Goal: Book appointment/travel/reservation: Book appointment/travel/reservation

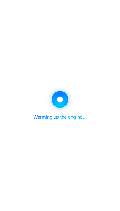
select select "********"
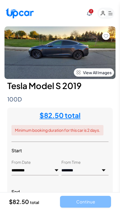
click at [92, 9] on span "2" at bounding box center [91, 11] width 4 height 4
click at [92, 12] on span "2" at bounding box center [91, 11] width 4 height 4
click at [87, 13] on icon at bounding box center [89, 13] width 5 height 5
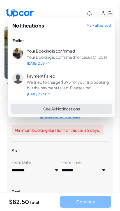
click at [89, 59] on span "Your Booking is confirmed for Lexus CT 2014" at bounding box center [69, 57] width 84 height 6
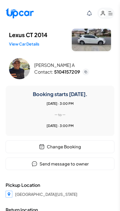
click at [94, 143] on button "Change Booking" at bounding box center [60, 147] width 109 height 13
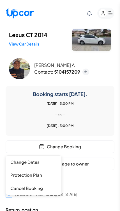
click at [47, 162] on button "Change Dates" at bounding box center [34, 162] width 56 height 13
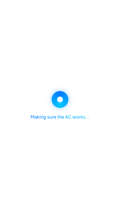
select select "*****"
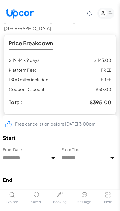
scroll to position [109, 0]
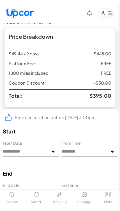
click at [50, 147] on input "**********" at bounding box center [31, 152] width 56 height 11
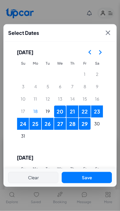
scroll to position [0, 0]
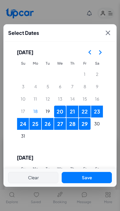
click at [88, 106] on button "22" at bounding box center [85, 112] width 12 height 12
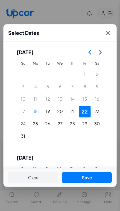
click at [23, 130] on button "31" at bounding box center [23, 136] width 12 height 12
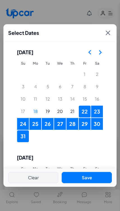
click at [95, 184] on button "Save" at bounding box center [87, 178] width 50 height 12
type input "**********"
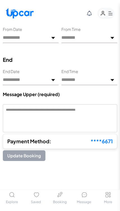
scroll to position [242, 0]
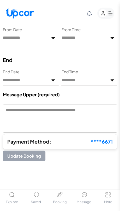
click at [102, 105] on textarea at bounding box center [60, 119] width 115 height 28
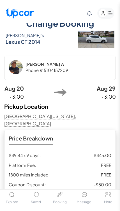
scroll to position [1, 0]
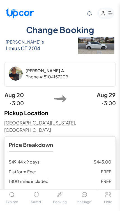
click at [102, 102] on span "· 3:00" at bounding box center [106, 103] width 20 height 8
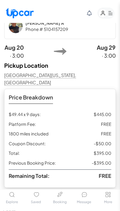
scroll to position [48, 0]
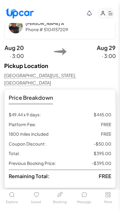
click at [110, 48] on strong "[DATE]" at bounding box center [106, 48] width 19 height 8
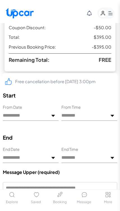
scroll to position [166, 0]
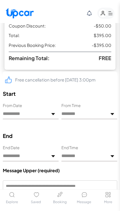
click at [49, 151] on input "**********" at bounding box center [31, 156] width 56 height 11
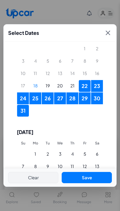
scroll to position [26, 0]
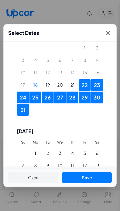
click at [34, 147] on button "1" at bounding box center [36, 153] width 12 height 12
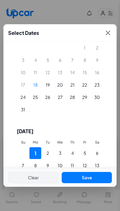
click at [90, 79] on button "22" at bounding box center [85, 85] width 12 height 12
click at [111, 29] on icon at bounding box center [108, 33] width 8 height 8
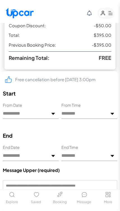
scroll to position [165, 0]
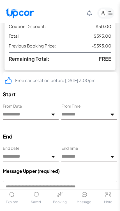
click at [51, 152] on input "**********" at bounding box center [31, 157] width 56 height 11
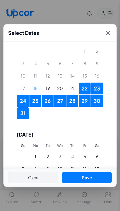
scroll to position [25, 0]
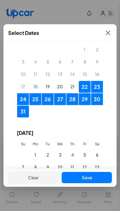
click at [34, 149] on button "1" at bounding box center [36, 155] width 12 height 12
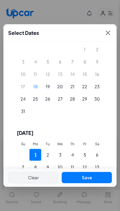
click at [95, 184] on button "Save" at bounding box center [87, 178] width 50 height 12
type input "**********"
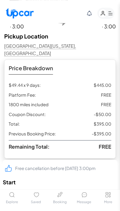
scroll to position [115, 0]
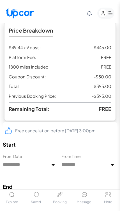
click at [52, 163] on img at bounding box center [53, 165] width 4 height 4
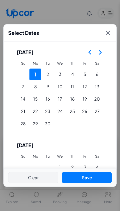
scroll to position [0, 0]
click at [89, 49] on icon "Go to the Previous Month" at bounding box center [90, 52] width 7 height 7
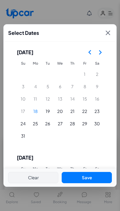
click at [88, 106] on button "22" at bounding box center [85, 112] width 12 height 12
click at [92, 184] on button "Save" at bounding box center [87, 178] width 50 height 12
type input "**********"
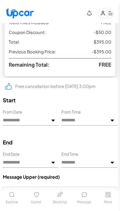
scroll to position [161, 0]
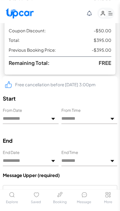
click at [53, 159] on img at bounding box center [53, 161] width 4 height 4
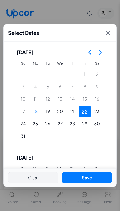
click at [36, 174] on button "1" at bounding box center [36, 180] width 12 height 12
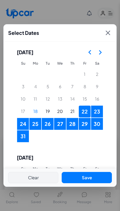
click at [98, 184] on button "Save" at bounding box center [87, 178] width 50 height 12
type input "**********"
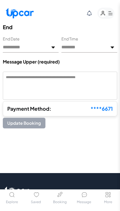
scroll to position [276, 0]
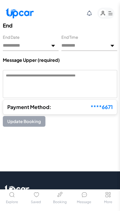
click at [93, 80] on textarea at bounding box center [60, 84] width 115 height 28
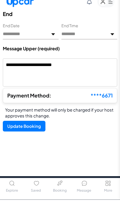
type textarea "**********"
click at [91, 132] on div "Update Booking" at bounding box center [60, 139] width 115 height 15
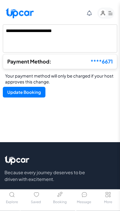
scroll to position [321, 0]
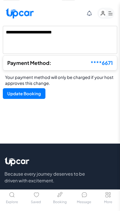
click at [40, 88] on button "Update Booking" at bounding box center [24, 93] width 43 height 11
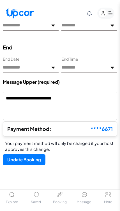
scroll to position [250, 0]
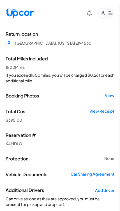
scroll to position [210, 0]
